Goal: Communication & Community: Connect with others

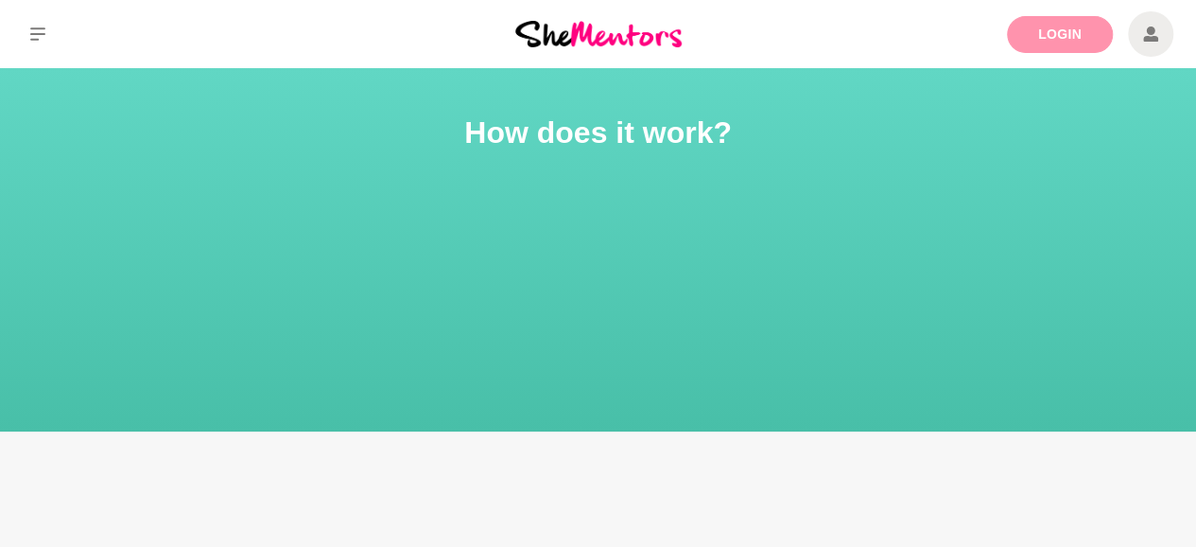
click at [1023, 41] on link "Login" at bounding box center [1060, 34] width 106 height 37
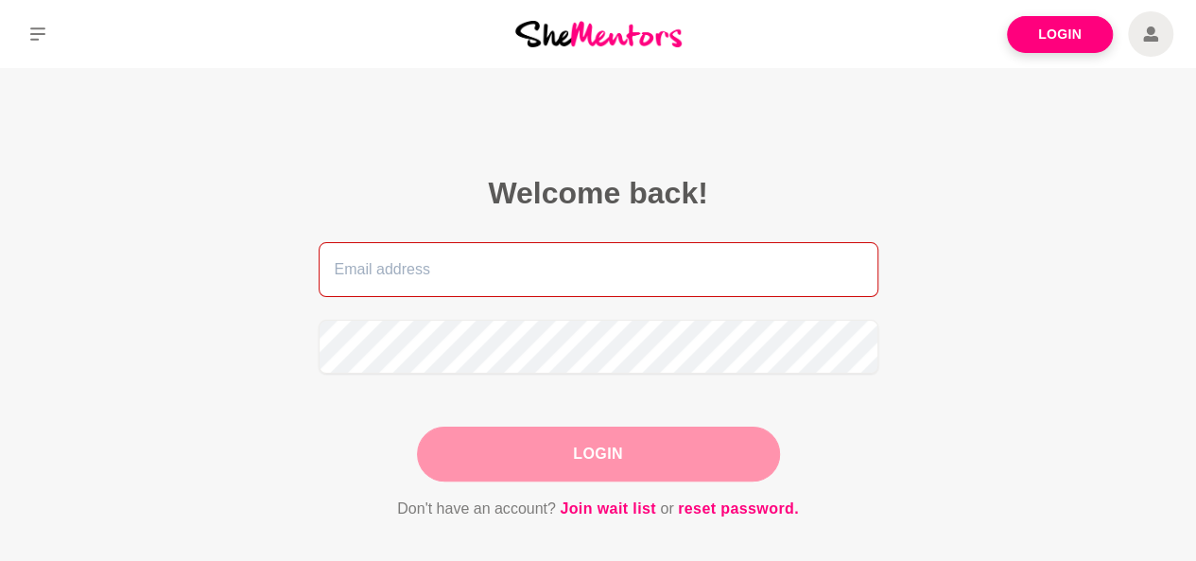
click at [523, 294] on input "email" at bounding box center [599, 269] width 560 height 55
type input "[EMAIL_ADDRESS][DOMAIN_NAME]"
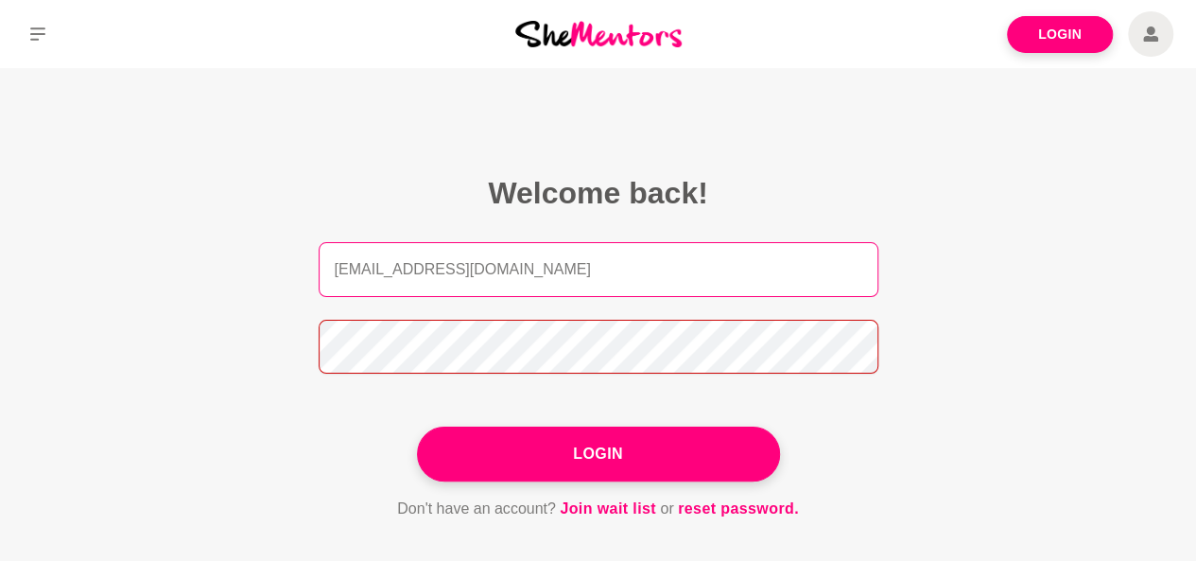
click at [417, 427] on button "Login" at bounding box center [598, 454] width 363 height 55
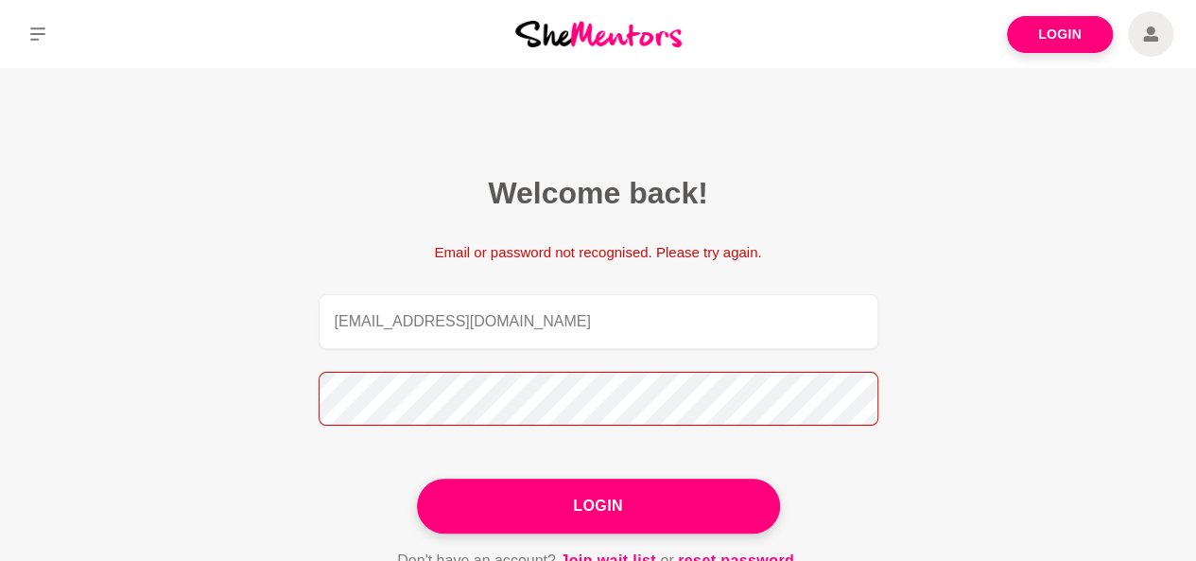
click at [193, 408] on main "Welcome back! Email or password not recognised. Please try again. [EMAIL_ADDRES…" at bounding box center [598, 396] width 1196 height 656
click at [417, 479] on button "Login" at bounding box center [598, 506] width 363 height 55
click at [258, 393] on section "Welcome back! Email or password not recognised. Please try again. [EMAIL_ADDRES…" at bounding box center [599, 373] width 726 height 611
click at [417, 479] on button "Login" at bounding box center [598, 506] width 363 height 55
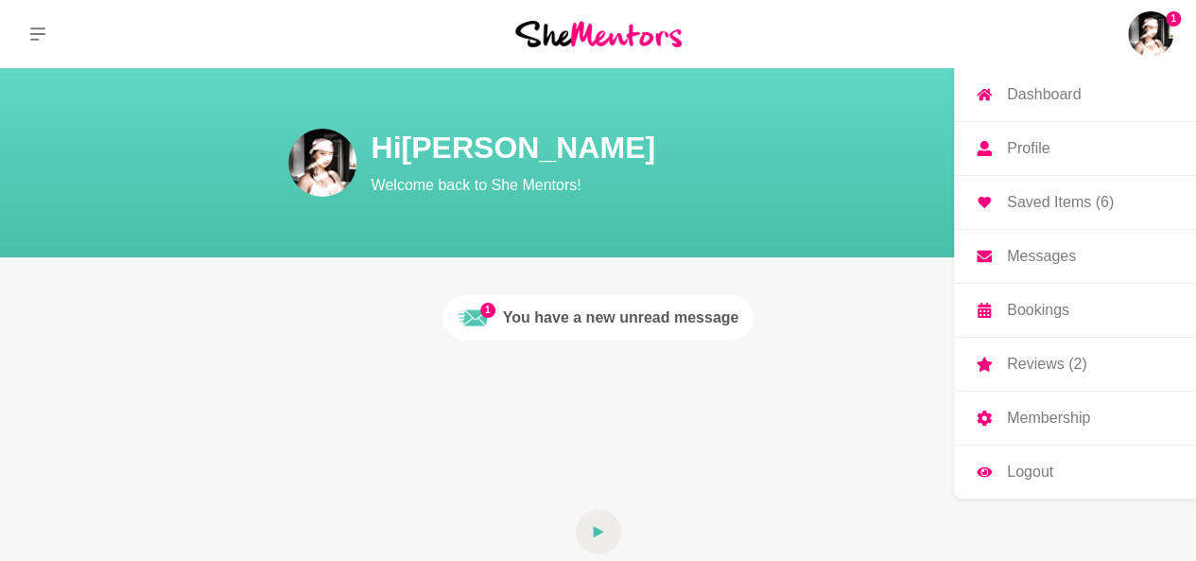
click at [1171, 37] on img at bounding box center [1150, 33] width 45 height 45
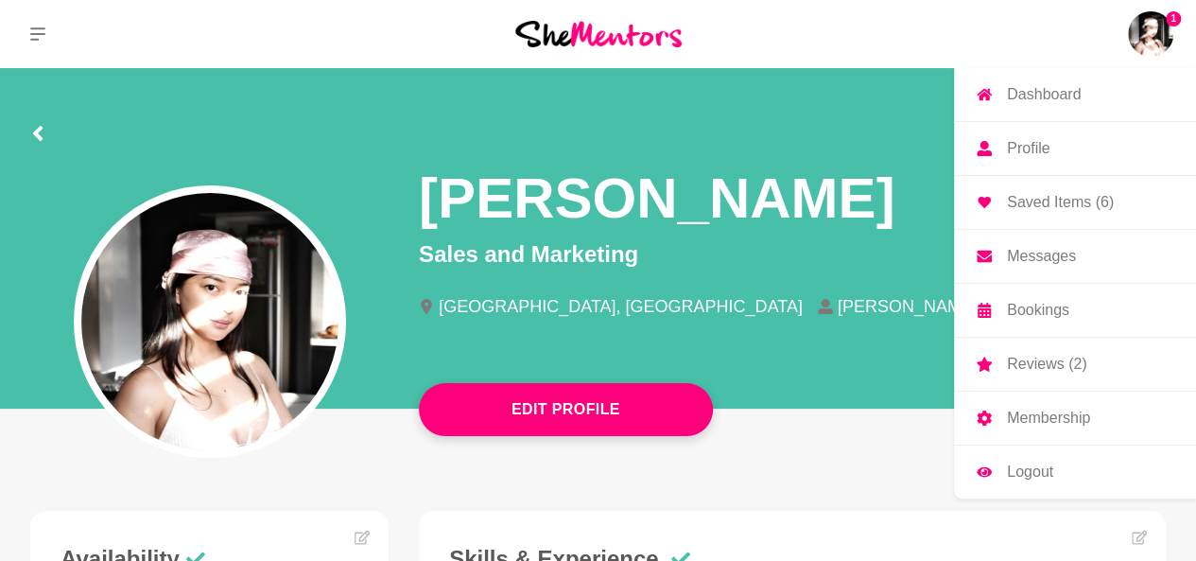
click at [1099, 203] on p "Saved Items (6)" at bounding box center [1060, 202] width 107 height 15
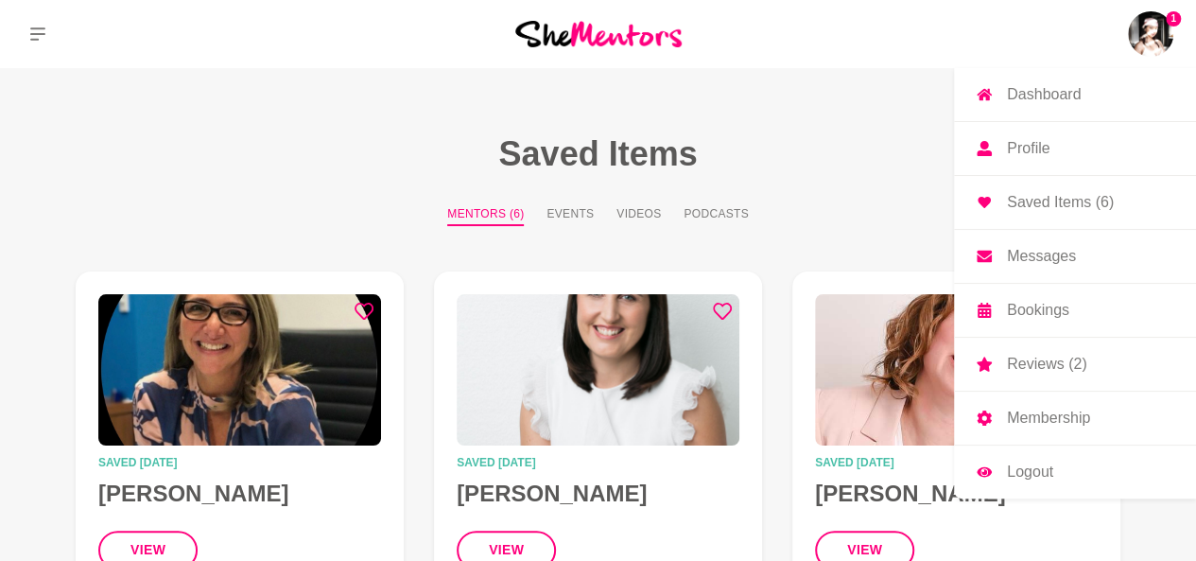
click at [1161, 27] on img at bounding box center [1150, 33] width 45 height 45
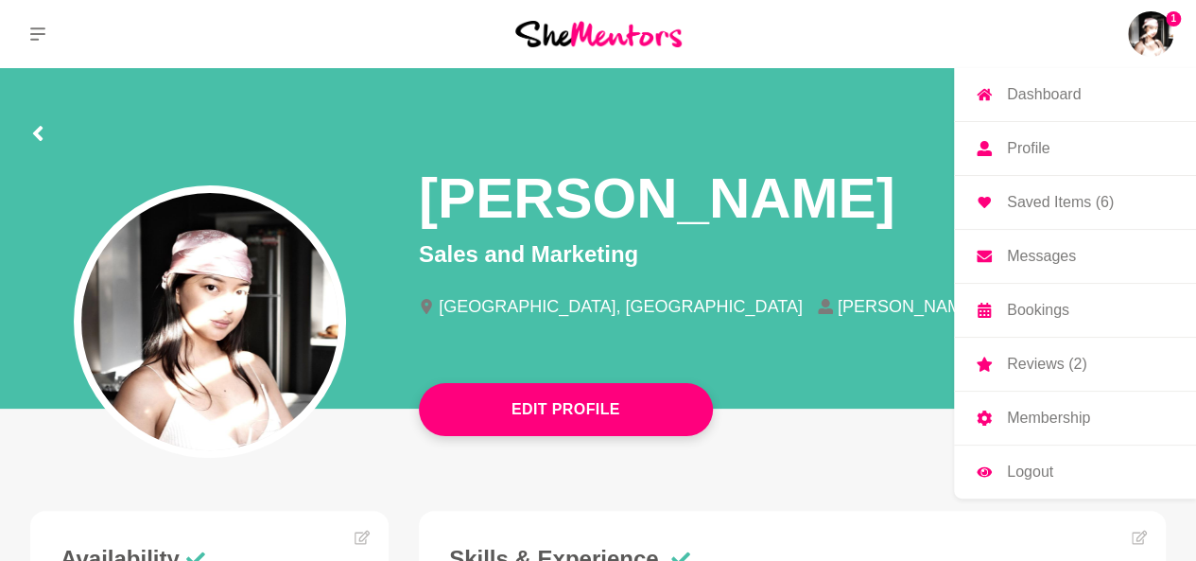
click at [1048, 255] on p "Messages" at bounding box center [1041, 256] width 69 height 15
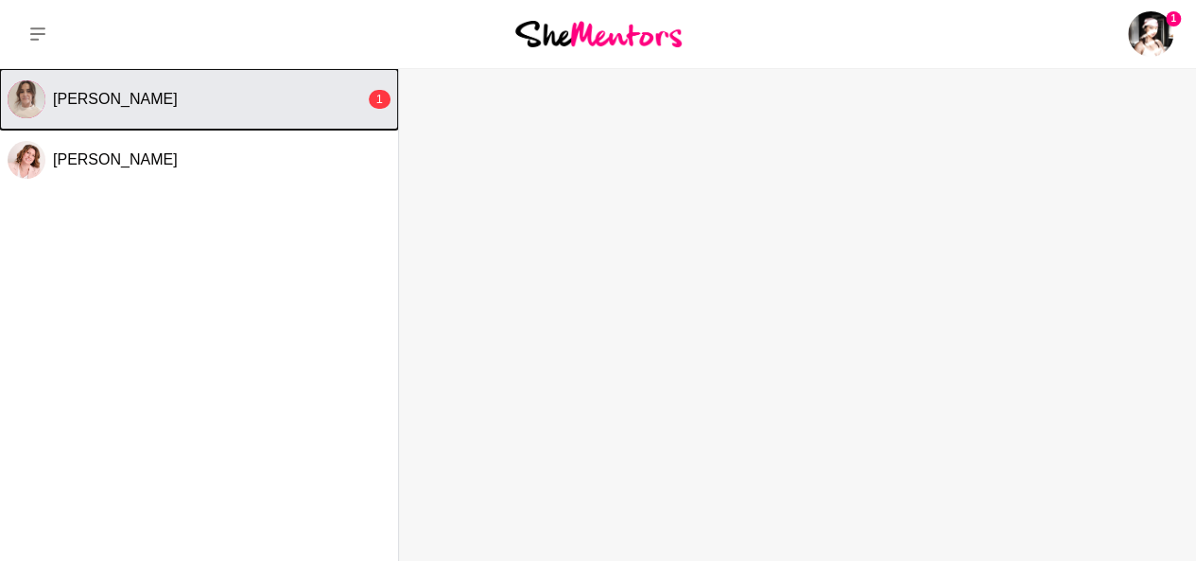
click at [255, 115] on button "[PERSON_NAME] 1" at bounding box center [199, 99] width 398 height 61
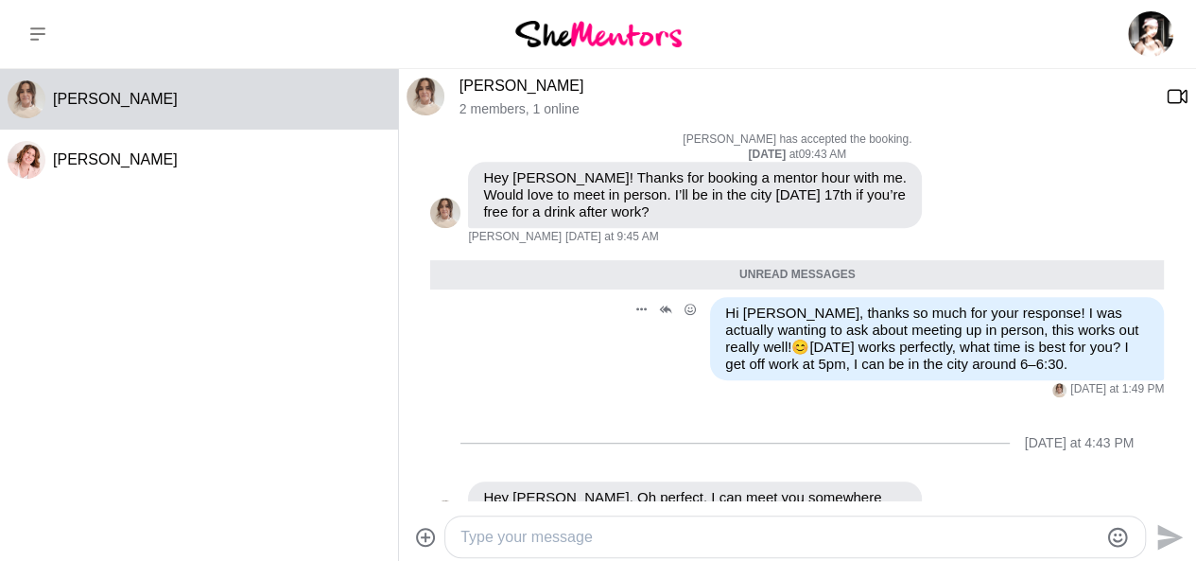
scroll to position [476, 0]
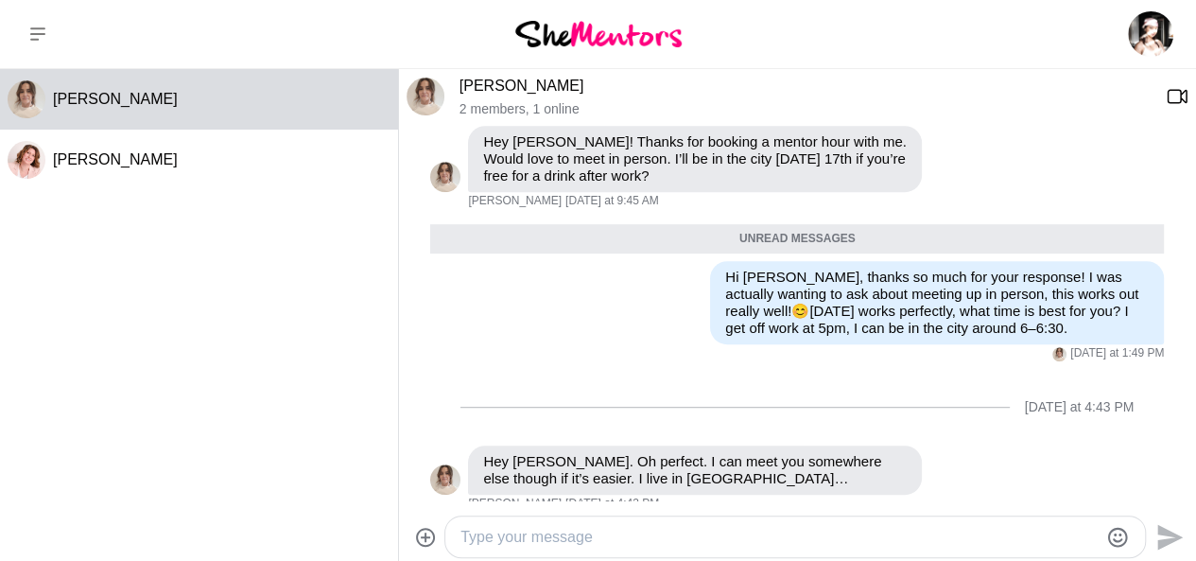
click at [717, 520] on div at bounding box center [795, 536] width 700 height 41
click at [721, 524] on div at bounding box center [779, 537] width 637 height 26
click at [725, 527] on textarea "Type your message" at bounding box center [779, 537] width 637 height 23
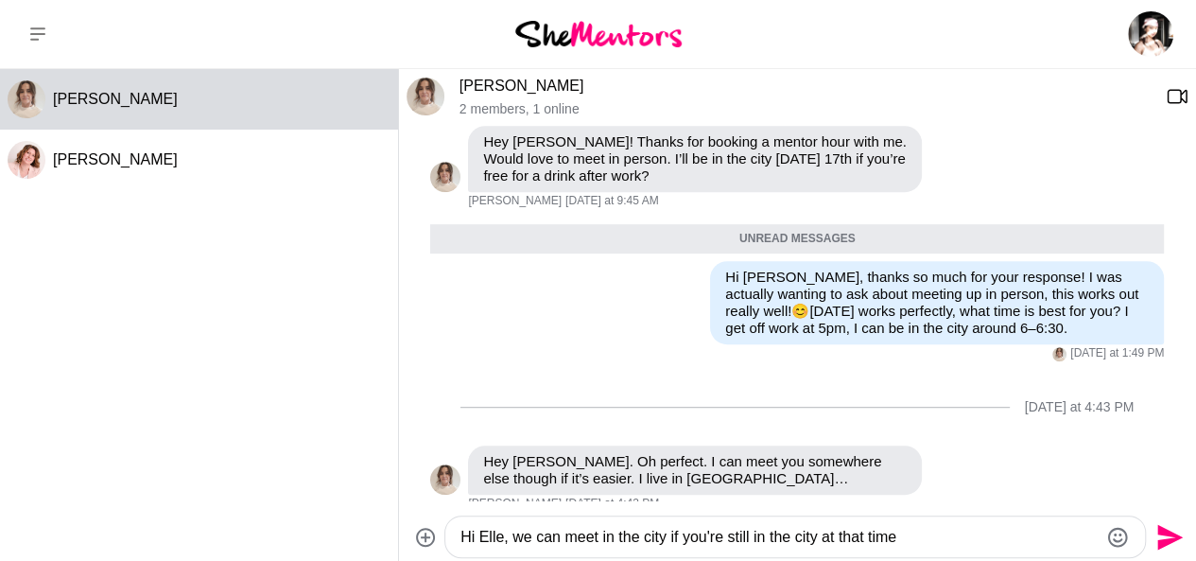
click at [908, 538] on textarea "Hi Elle, we can meet in the city if you're still in the city at that time" at bounding box center [779, 537] width 637 height 23
click at [1081, 536] on textarea "Hi Elle, we can meet in the city if you're still in the city at that time. I'm …" at bounding box center [779, 537] width 637 height 23
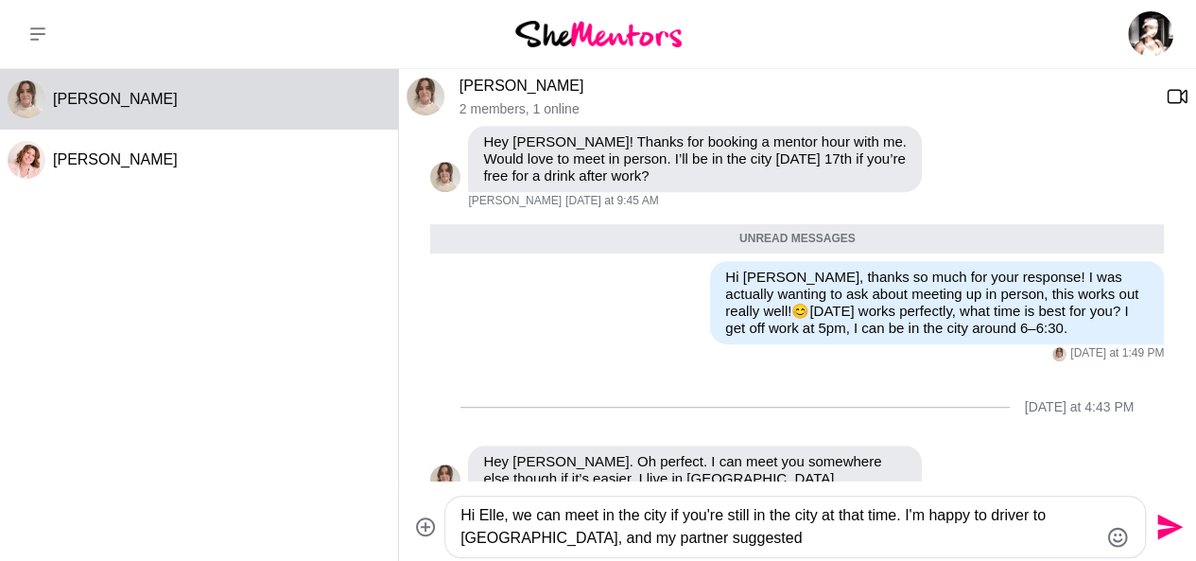
paste textarea "Trinity St Kilda"
click at [1035, 514] on textarea "Hi Elle, we can meet in the city if you're still in the city at that time. I'm …" at bounding box center [779, 526] width 637 height 45
click at [1050, 515] on textarea "Hi Elle, we can meet in the city if you're still in the city at that time. I'm …" at bounding box center [779, 526] width 637 height 45
drag, startPoint x: 751, startPoint y: 517, endPoint x: 819, endPoint y: 521, distance: 68.2
click at [819, 521] on textarea "Hi Elle, we can meet in the city if you're still in the city at that time. I'm …" at bounding box center [779, 526] width 637 height 45
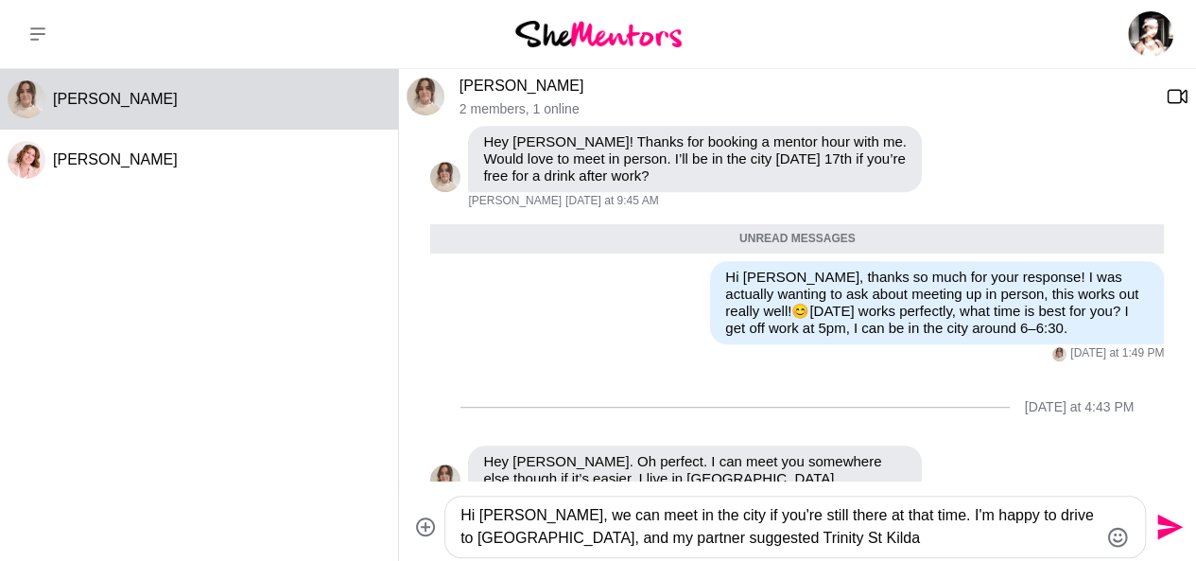
click at [874, 517] on textarea "Hi [PERSON_NAME], we can meet in the city if you're still there at that time. I…" at bounding box center [779, 526] width 637 height 45
click at [897, 517] on textarea "Hi [PERSON_NAME], we can meet in the city if you're still there at that time. I…" at bounding box center [779, 526] width 637 height 45
drag, startPoint x: 499, startPoint y: 540, endPoint x: 524, endPoint y: 541, distance: 24.6
click at [524, 541] on textarea "Hi [PERSON_NAME], we can meet in the city if you're still there at that time. I…" at bounding box center [779, 526] width 637 height 45
click at [511, 546] on textarea "Hi [PERSON_NAME], we can meet in the city if you're still there at that time. I…" at bounding box center [779, 526] width 637 height 45
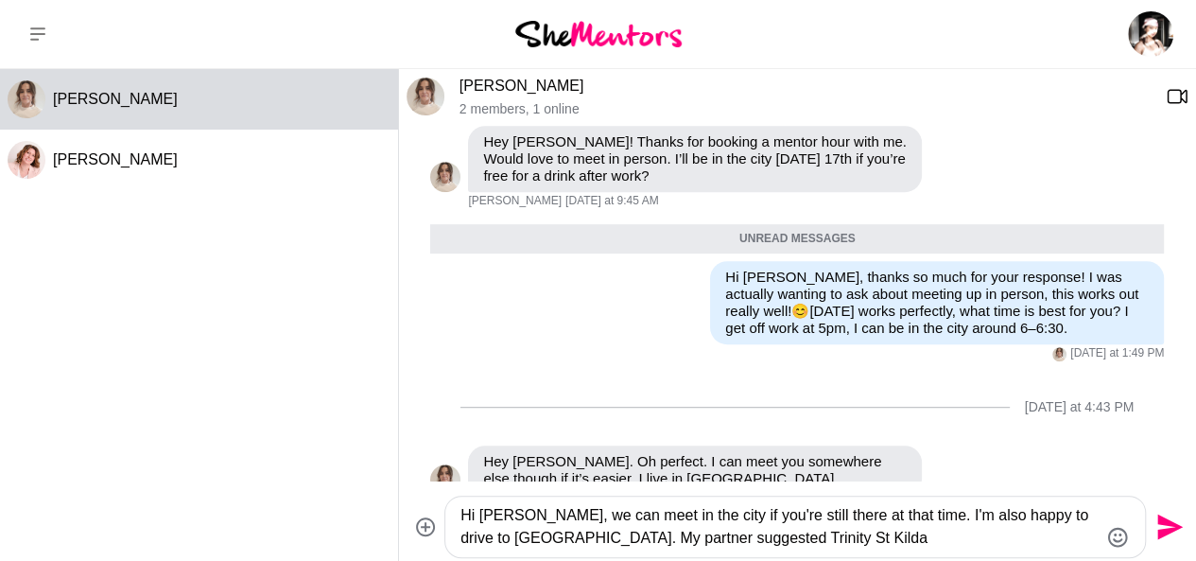
click at [651, 541] on textarea "Hi [PERSON_NAME], we can meet in the city if you're still there at that time. I…" at bounding box center [779, 526] width 637 height 45
click at [814, 544] on textarea "Hi [PERSON_NAME], we can meet in the city if you're still there at that time. I…" at bounding box center [779, 526] width 637 height 45
click at [1126, 539] on icon "Emoji picker" at bounding box center [1118, 537] width 20 height 20
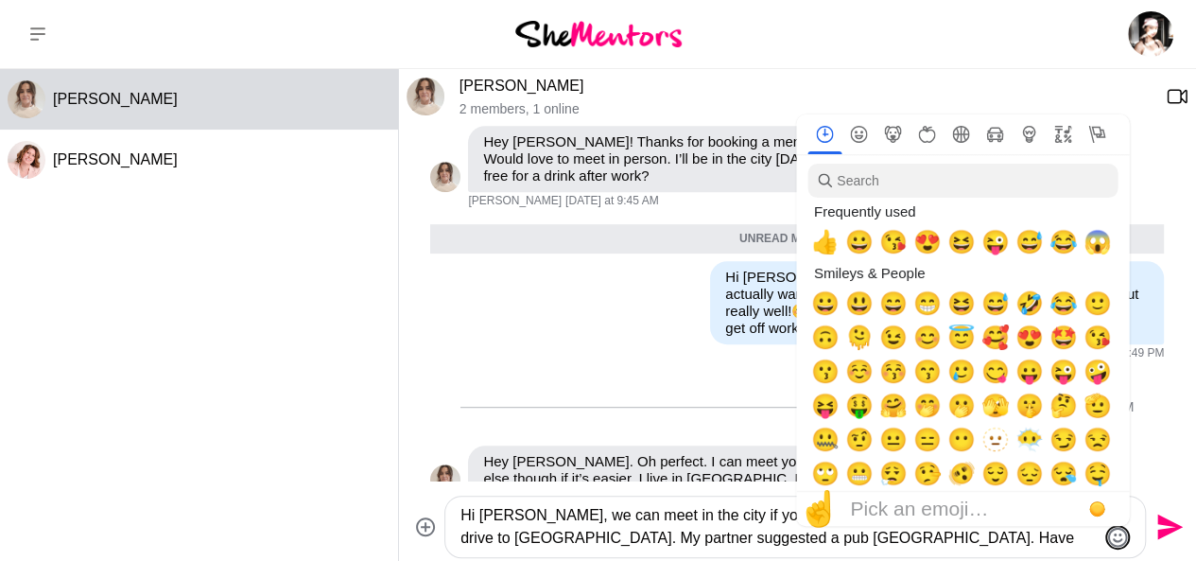
click at [1113, 532] on icon "Emoji picker" at bounding box center [1118, 537] width 23 height 23
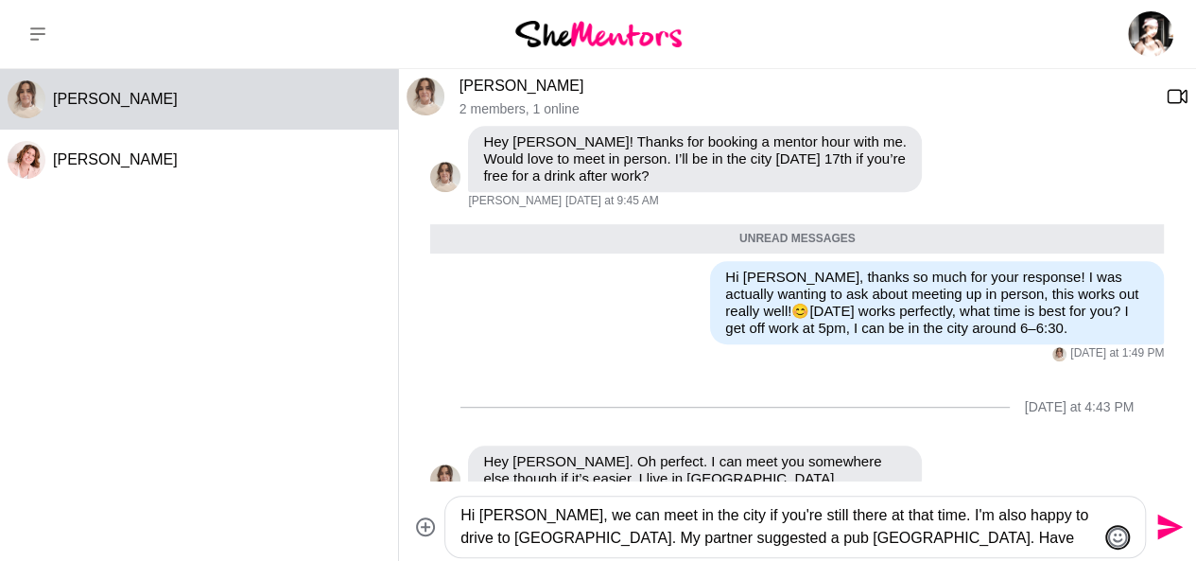
click at [1113, 532] on icon "Emoji picker" at bounding box center [1118, 537] width 23 height 23
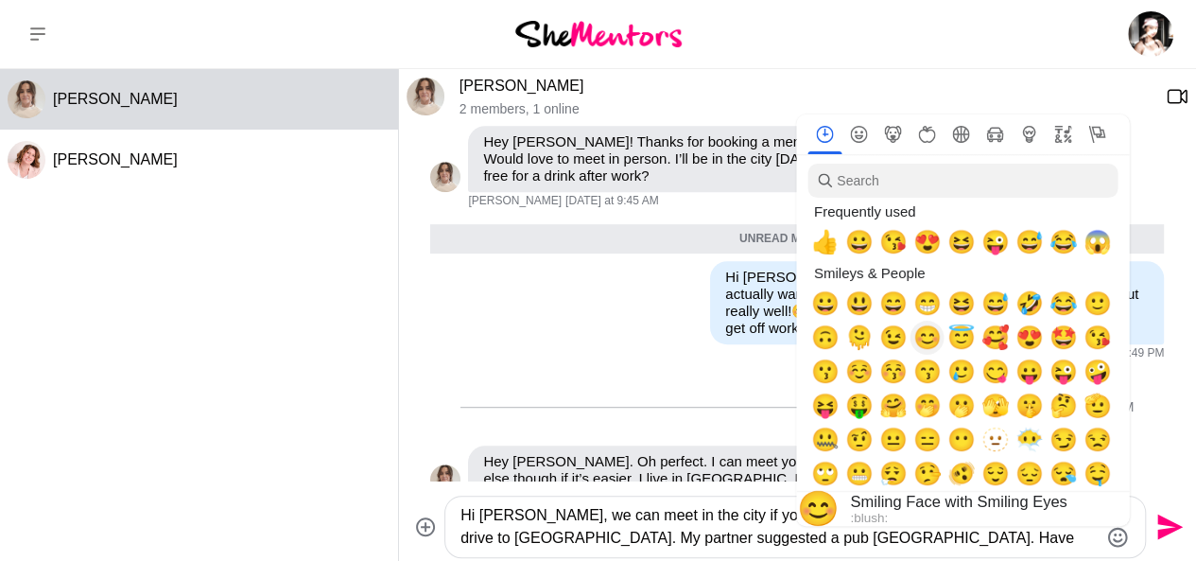
click at [931, 332] on span "😊" at bounding box center [927, 337] width 28 height 26
click at [1035, 546] on textarea "Hi [PERSON_NAME], we can meet in the city if you're still there at that time. I…" at bounding box center [779, 526] width 637 height 45
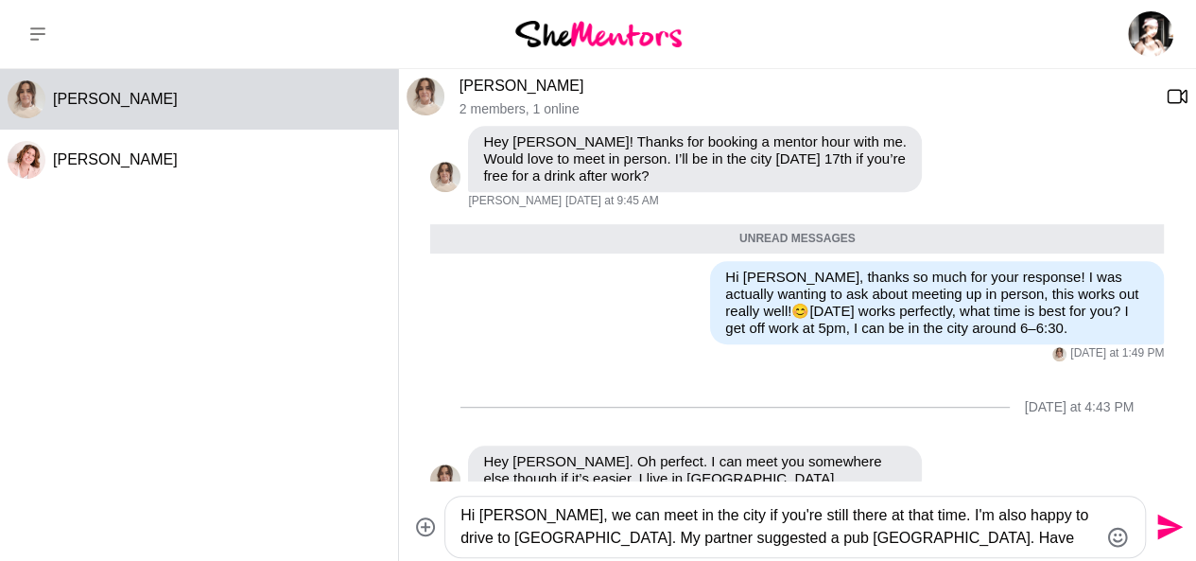
click at [694, 538] on textarea "Hi [PERSON_NAME], we can meet in the city if you're still there at that time. I…" at bounding box center [779, 526] width 637 height 45
type textarea "Hi [PERSON_NAME], we can meet in the city if you're still there at that time. I…"
click at [1175, 532] on icon "Send" at bounding box center [1168, 527] width 30 height 30
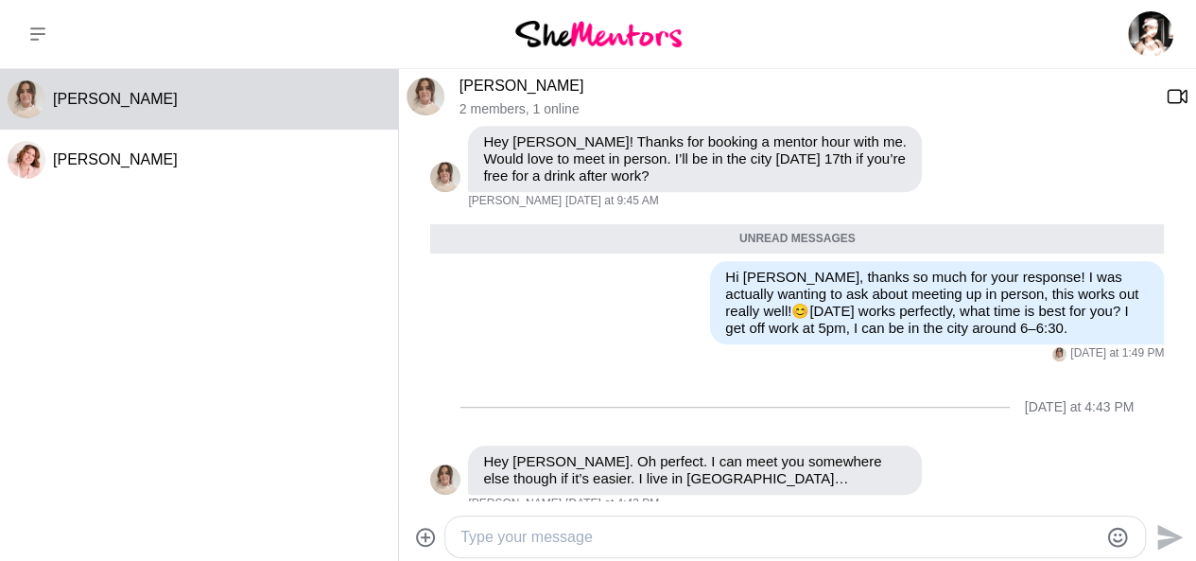
scroll to position [643, 0]
